Goal: Find specific page/section: Find specific page/section

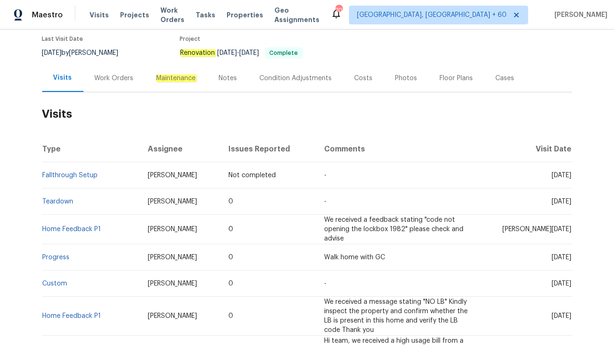
scroll to position [103, 0]
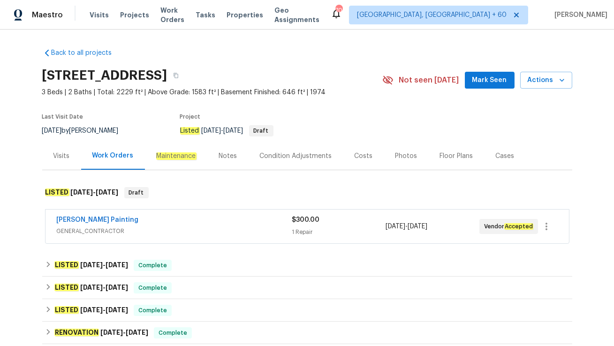
click at [164, 216] on div "[PERSON_NAME] Painting" at bounding box center [174, 220] width 235 height 11
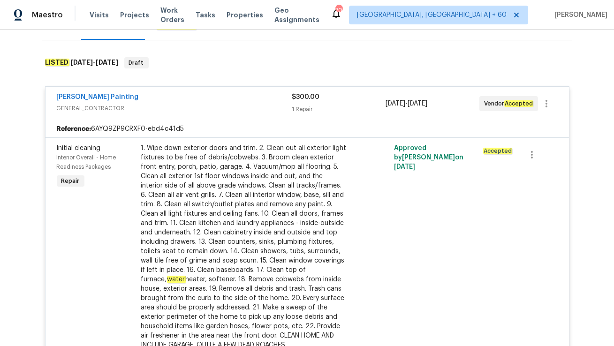
scroll to position [112, 0]
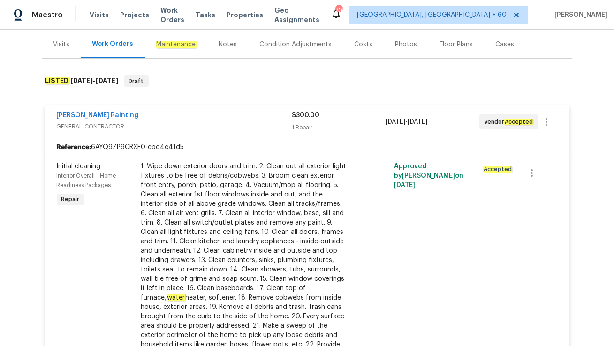
click at [103, 48] on div "Work Orders" at bounding box center [112, 43] width 41 height 9
click at [66, 49] on div "Visits" at bounding box center [61, 44] width 39 height 28
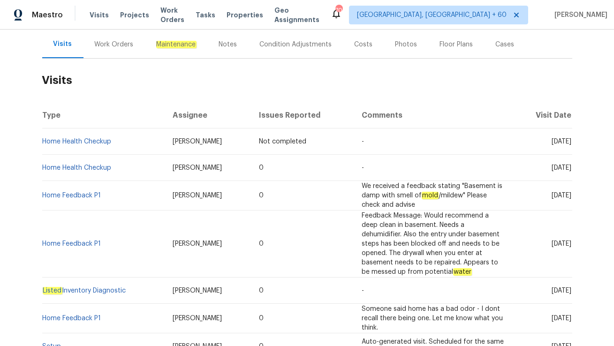
click at [98, 49] on div "Work Orders" at bounding box center [113, 44] width 61 height 28
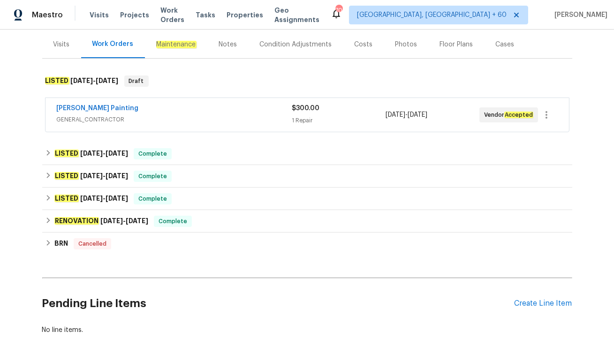
click at [59, 47] on div "Visits" at bounding box center [61, 44] width 16 height 9
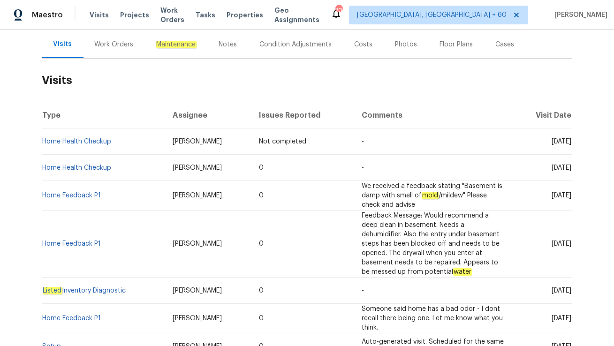
click at [78, 161] on td "Home Health Checkup" at bounding box center [103, 168] width 123 height 26
click at [77, 165] on link "Home Health Checkup" at bounding box center [77, 168] width 69 height 7
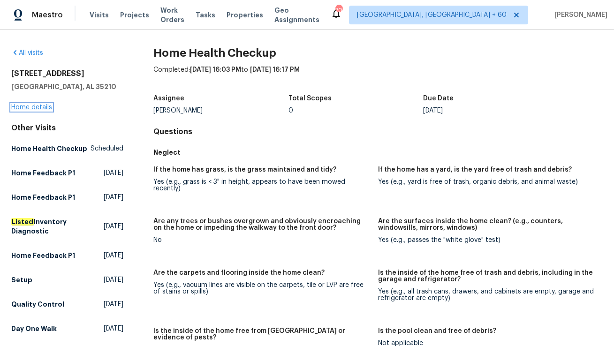
click at [43, 109] on link "Home details" at bounding box center [31, 107] width 41 height 7
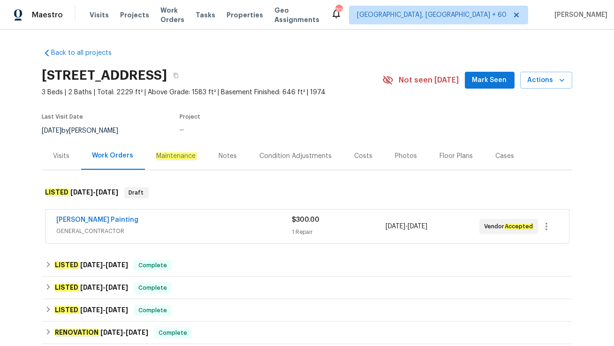
click at [53, 161] on div "Visits" at bounding box center [61, 156] width 39 height 28
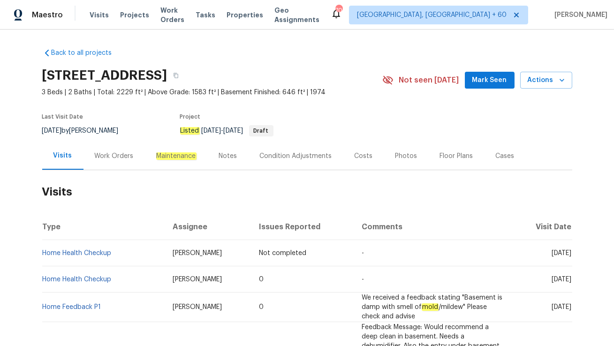
click at [111, 160] on div "Work Orders" at bounding box center [113, 156] width 61 height 28
